Goal: Task Accomplishment & Management: Manage account settings

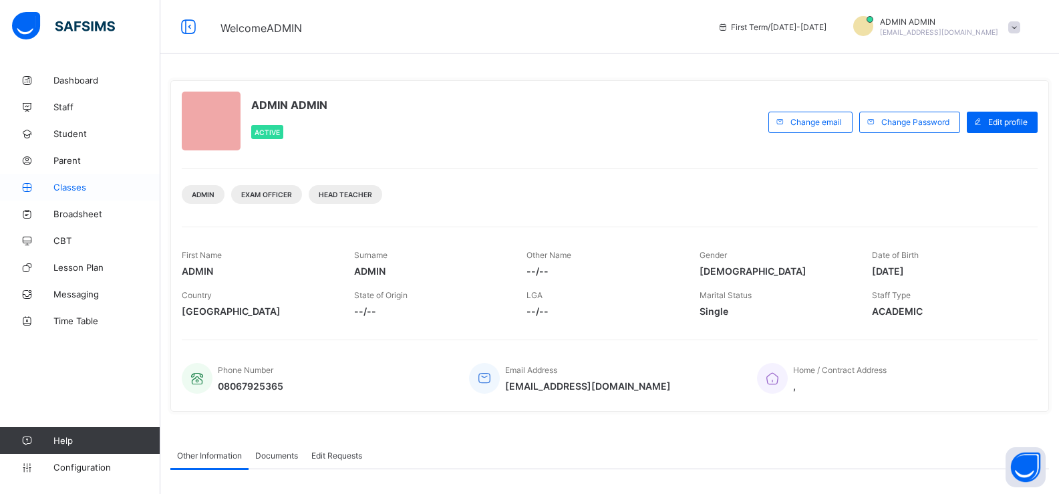
click at [51, 191] on icon at bounding box center [26, 187] width 53 height 10
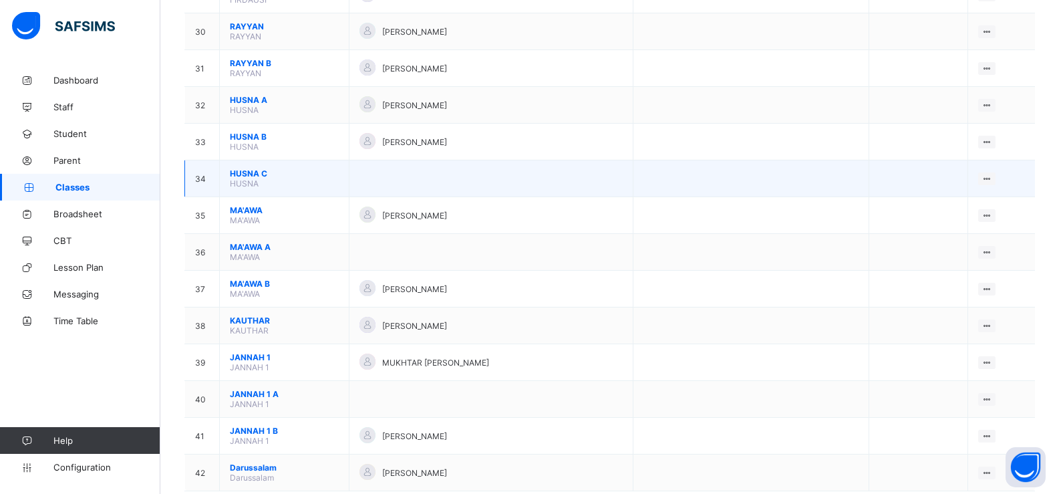
scroll to position [1240, 0]
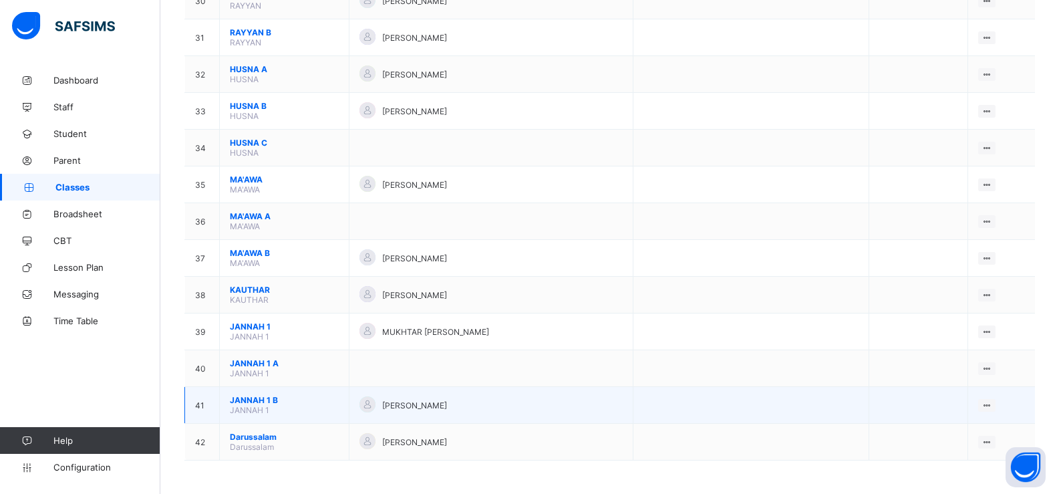
click at [261, 401] on span "JANNAH 1 B" at bounding box center [284, 400] width 109 height 10
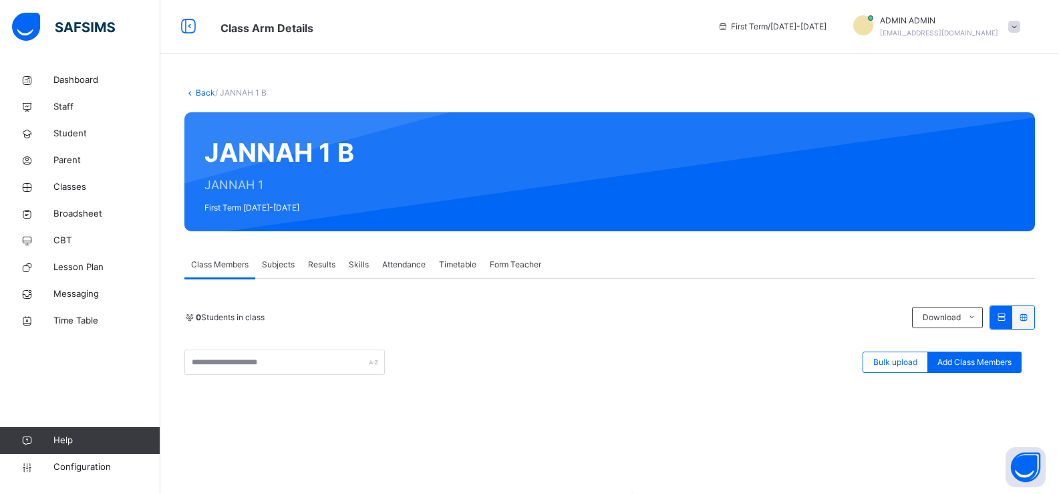
scroll to position [67, 0]
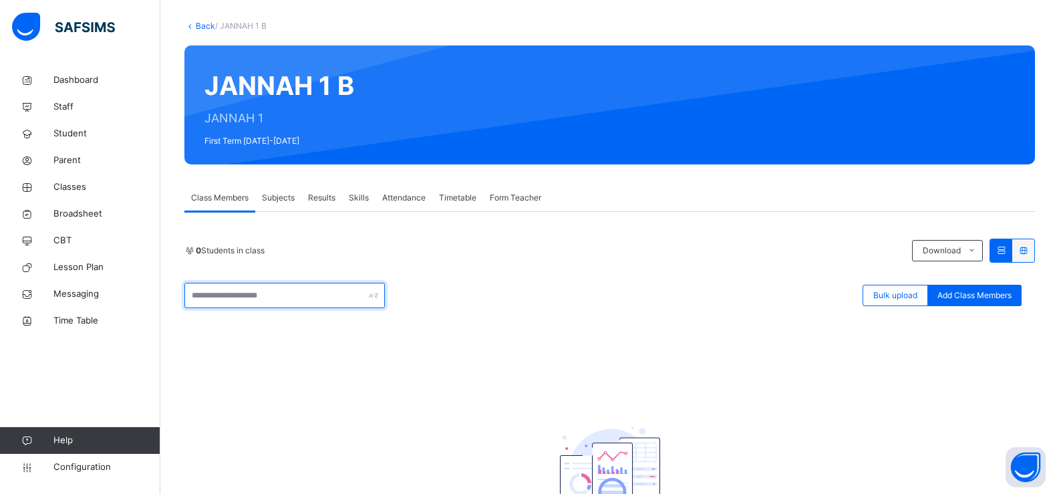
click at [231, 301] on input "text" at bounding box center [284, 295] width 200 height 25
click at [219, 339] on div "0 Students in class Download Pdf Report Excel Report Bulk upload Add Class Memb…" at bounding box center [609, 409] width 850 height 342
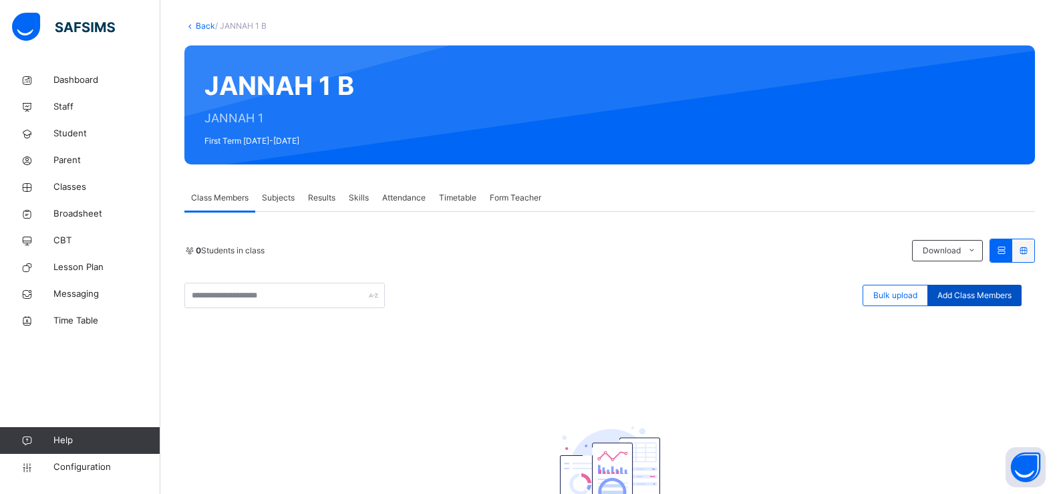
click at [979, 300] on span "Add Class Members" at bounding box center [974, 295] width 74 height 12
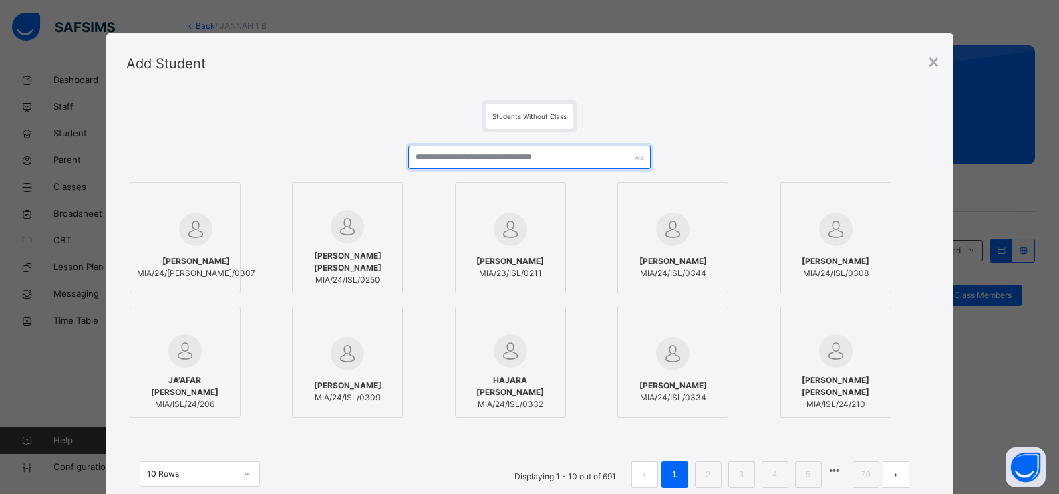
click at [482, 159] on input "text" at bounding box center [529, 157] width 242 height 23
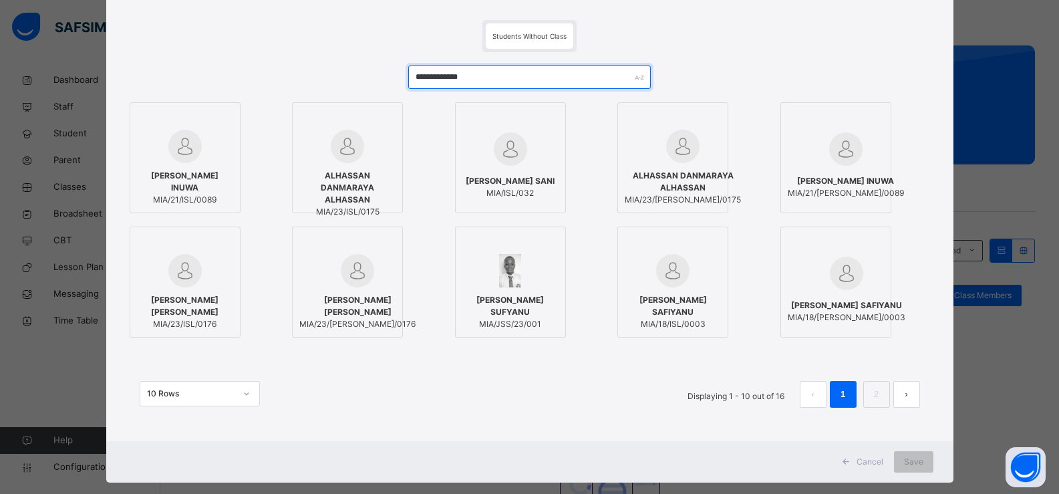
scroll to position [102, 0]
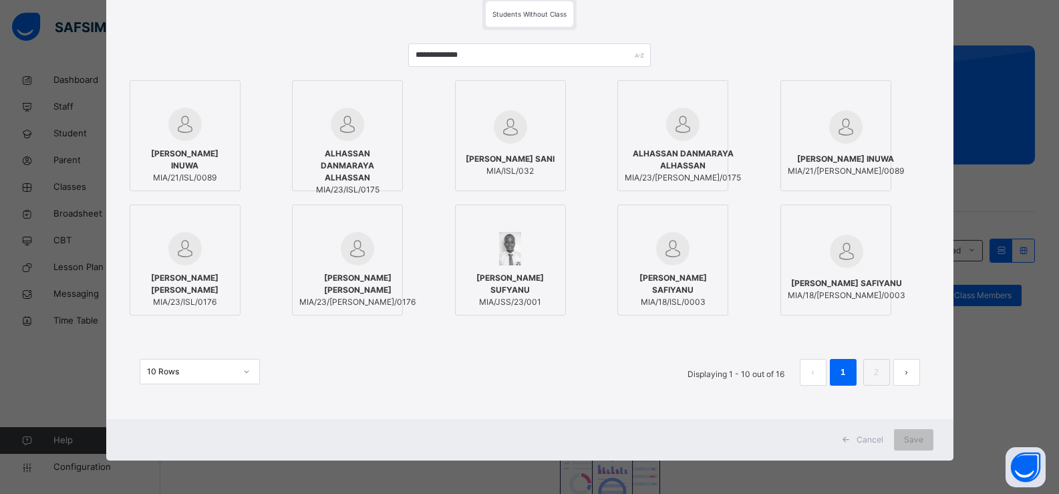
click at [913, 377] on button "next page" at bounding box center [906, 372] width 27 height 27
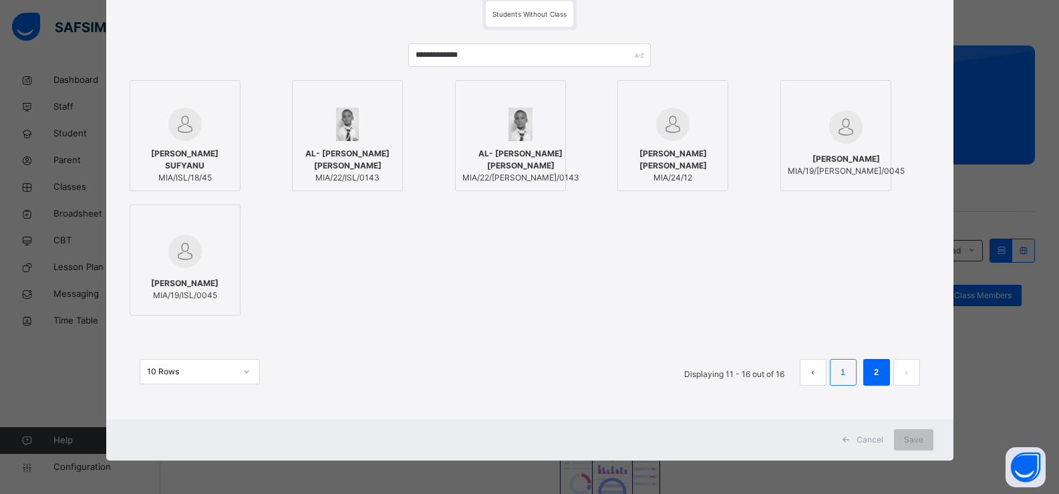
click at [850, 379] on li "1" at bounding box center [843, 372] width 27 height 27
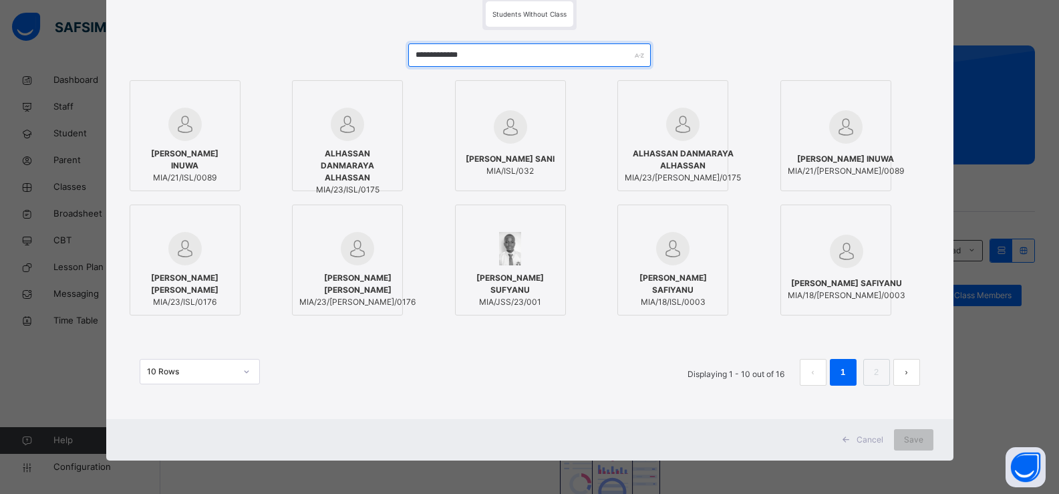
click at [473, 58] on input "**********" at bounding box center [529, 54] width 242 height 23
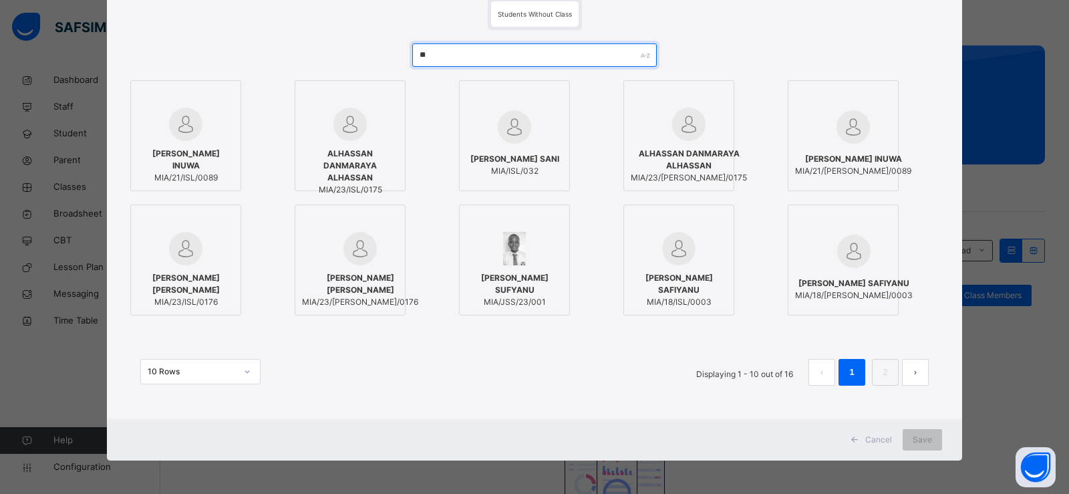
type input "*"
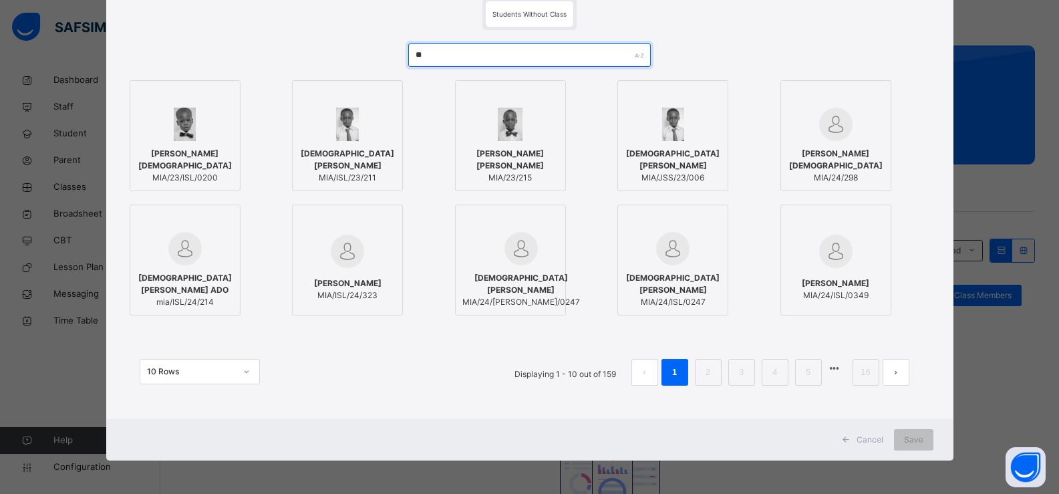
type input "*"
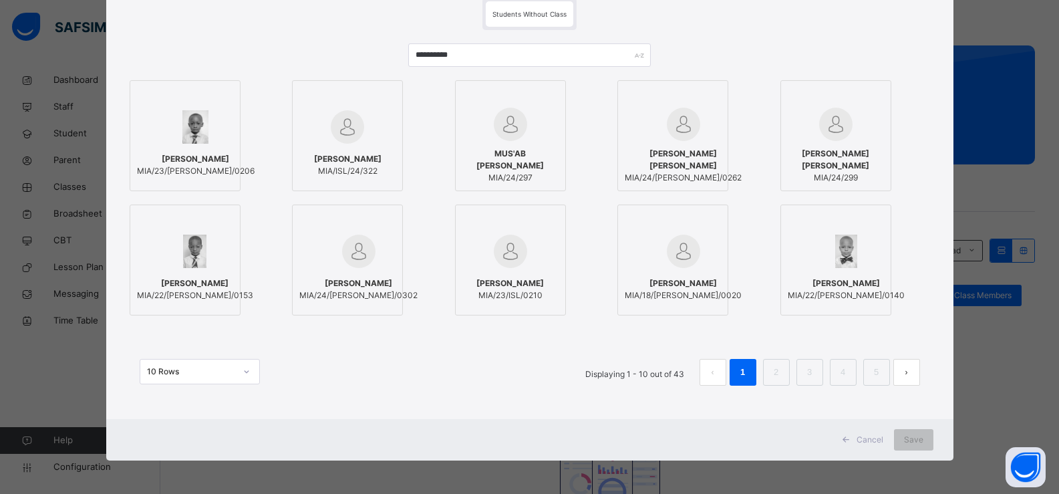
click at [1003, 22] on div "**********" at bounding box center [529, 247] width 1059 height 494
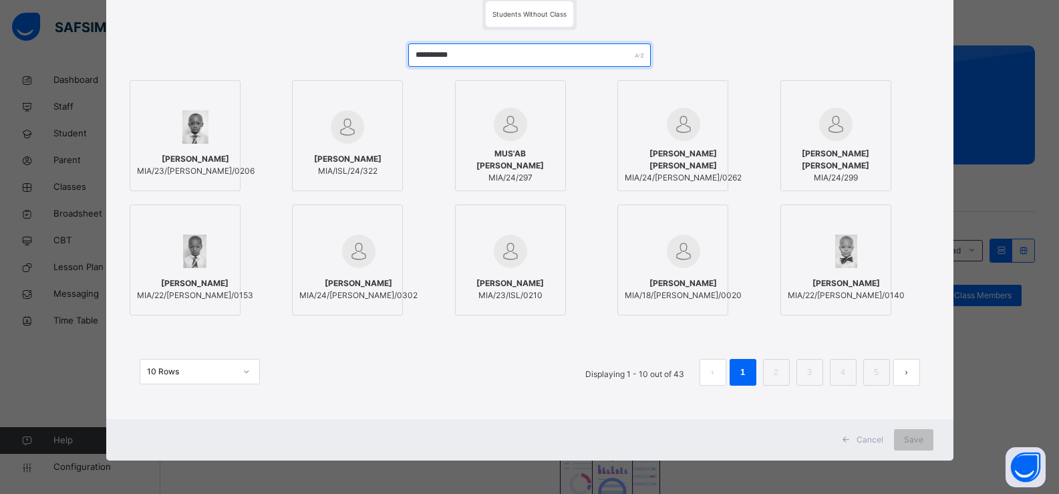
click at [516, 63] on input "**********" at bounding box center [529, 54] width 242 height 23
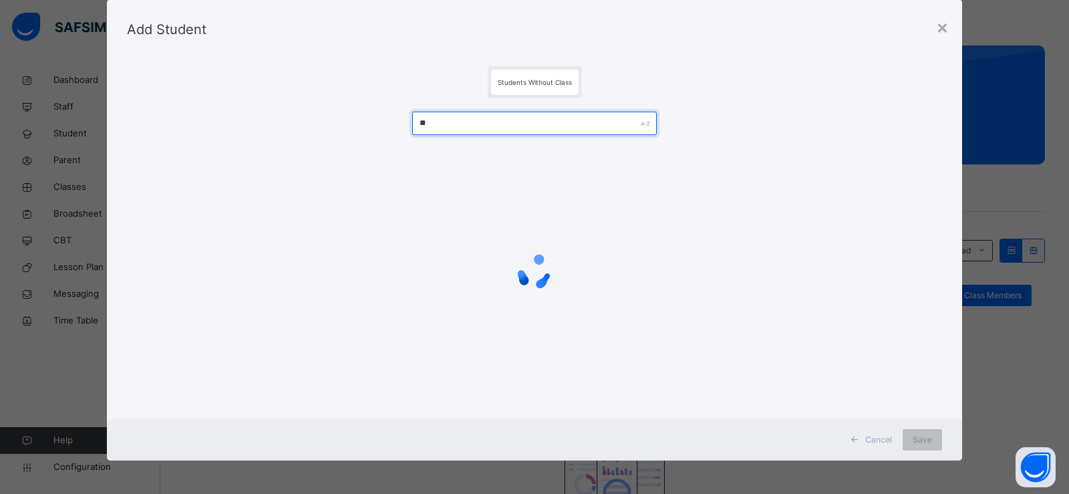
type input "*"
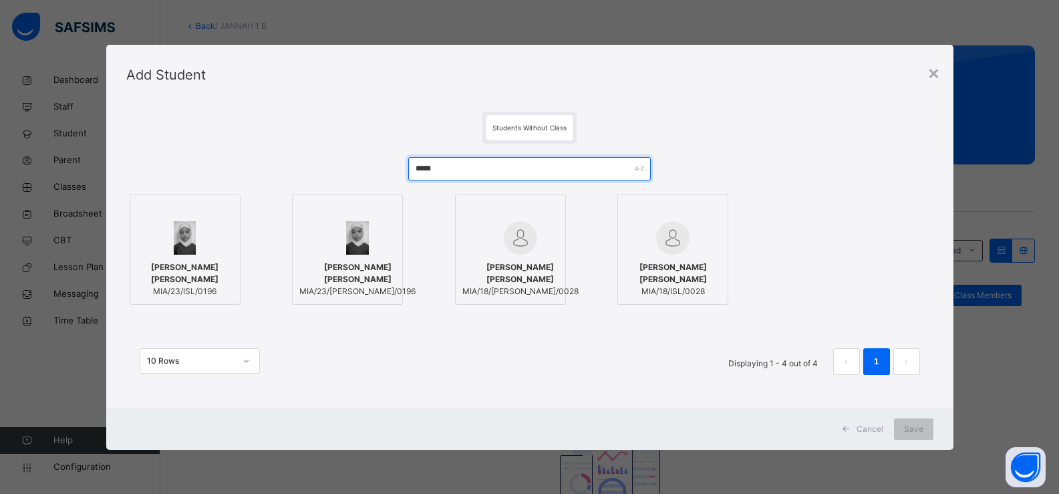
scroll to position [0, 0]
type input "******"
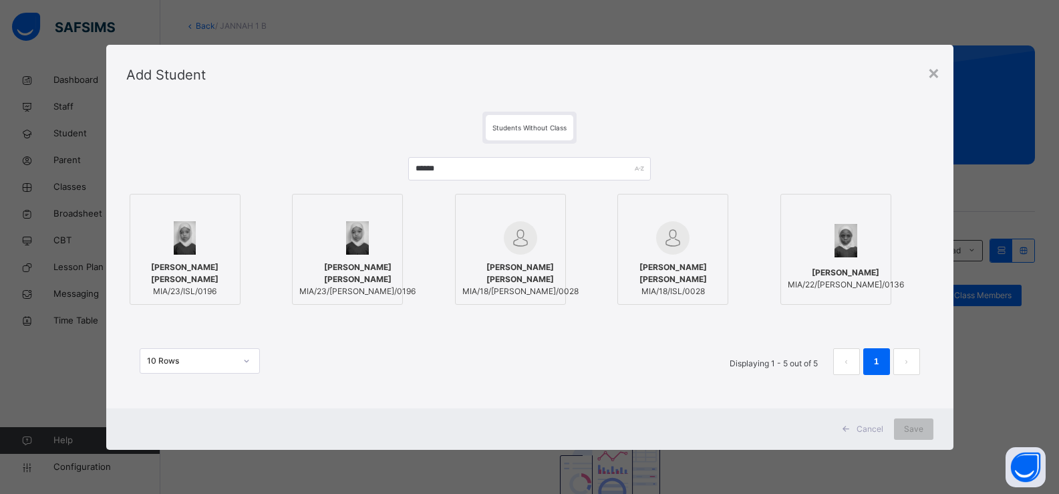
click at [186, 236] on img at bounding box center [185, 237] width 22 height 33
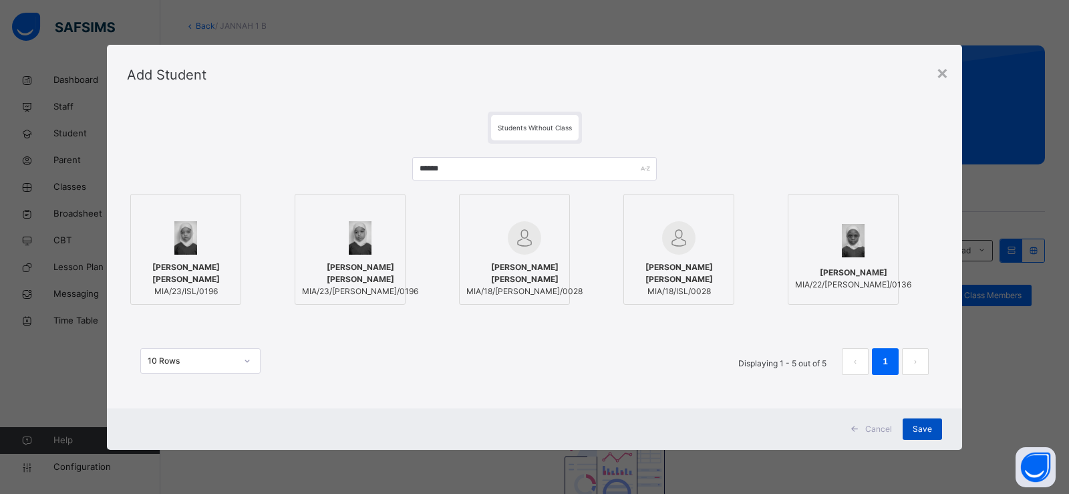
click at [921, 426] on span "Save" at bounding box center [922, 429] width 19 height 12
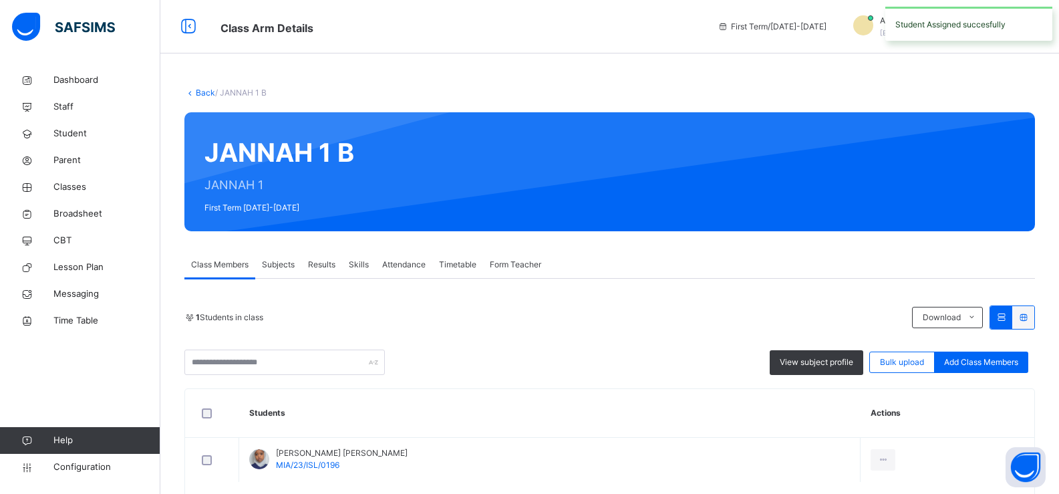
scroll to position [62, 0]
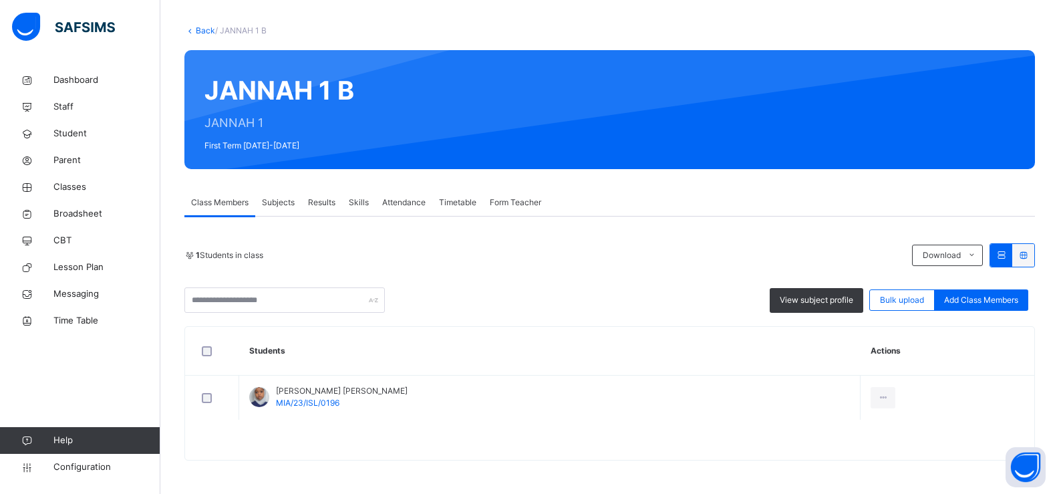
click at [205, 34] on link "Back" at bounding box center [205, 30] width 19 height 10
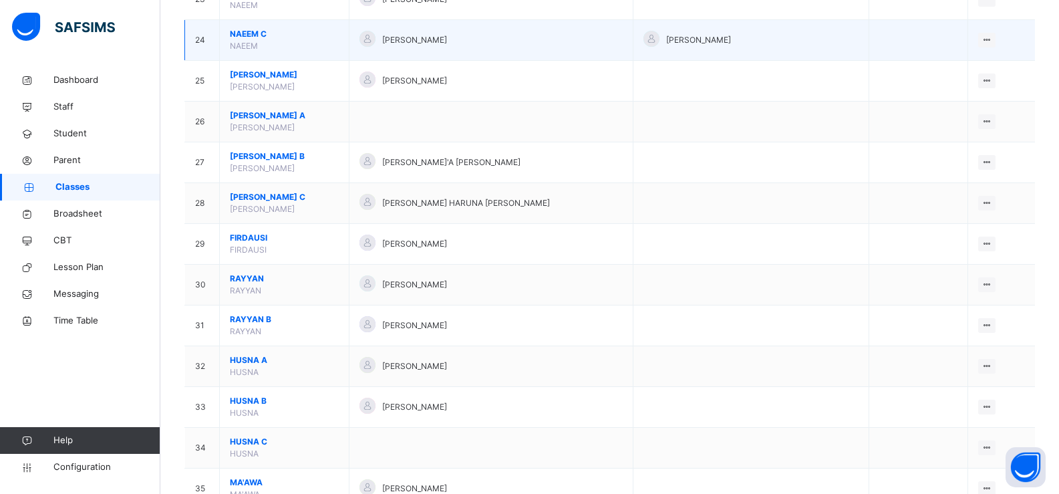
scroll to position [1410, 0]
